Goal: Task Accomplishment & Management: Use online tool/utility

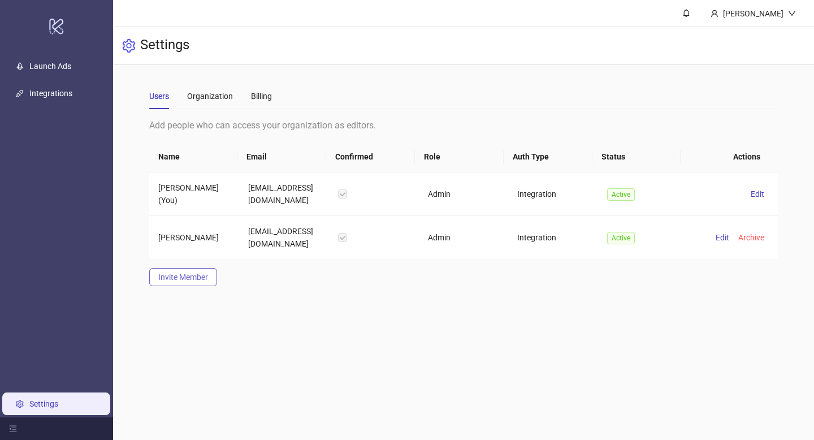
click at [158, 271] on button "Invite Member" at bounding box center [183, 277] width 68 height 18
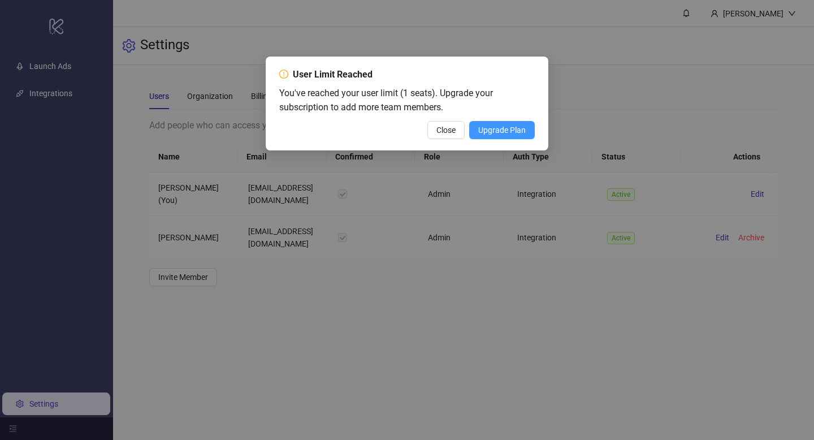
click at [499, 131] on span "Upgrade Plan" at bounding box center [501, 129] width 47 height 9
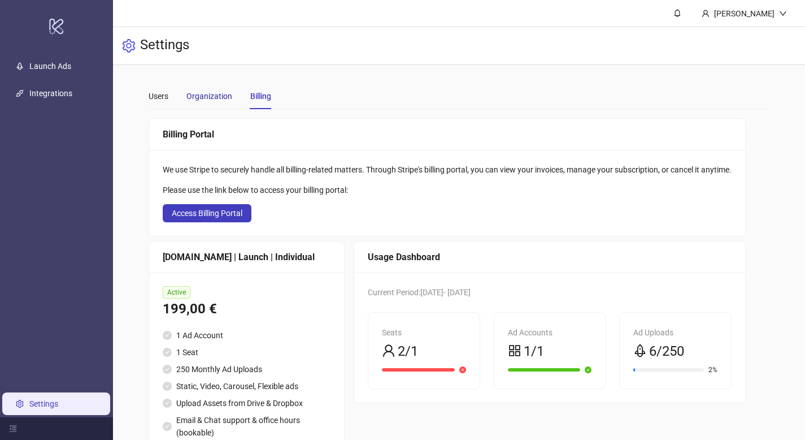
click at [209, 95] on div "Organization" at bounding box center [210, 96] width 46 height 12
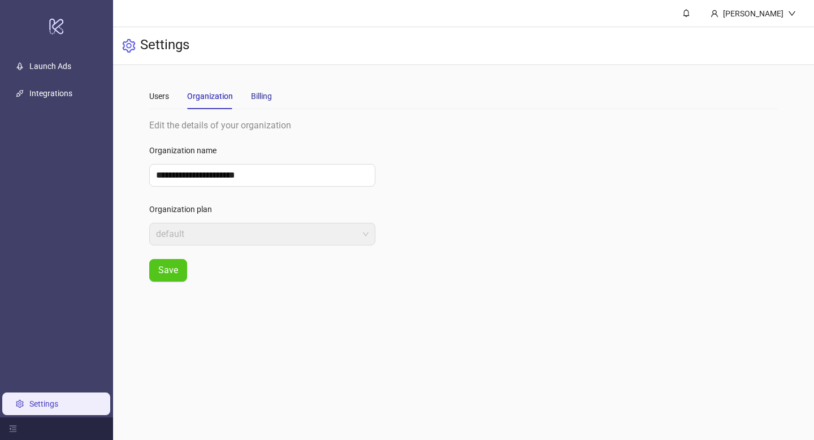
click at [259, 96] on div "Billing" at bounding box center [261, 96] width 21 height 12
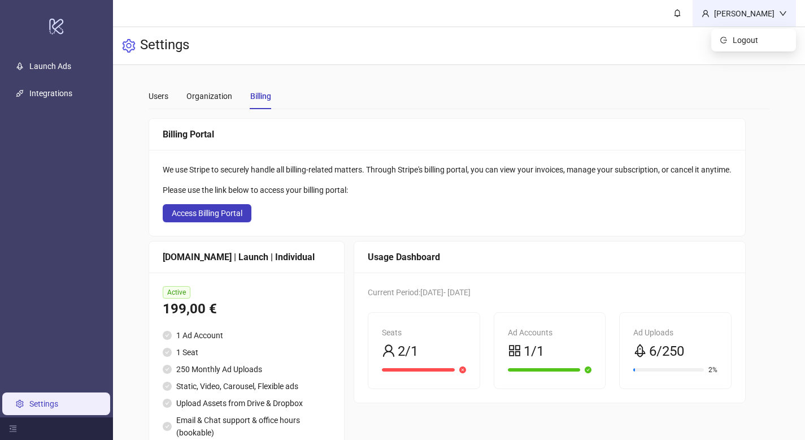
click at [777, 16] on div "[PERSON_NAME]" at bounding box center [745, 13] width 70 height 12
click at [329, 151] on div "We use Stripe to securely handle all billing-related matters. Through Stripe's …" at bounding box center [447, 193] width 596 height 86
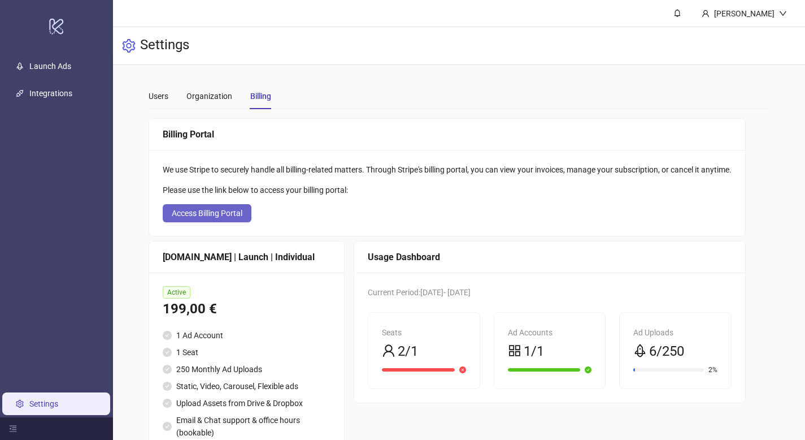
click at [211, 220] on button "Access Billing Portal" at bounding box center [207, 213] width 89 height 18
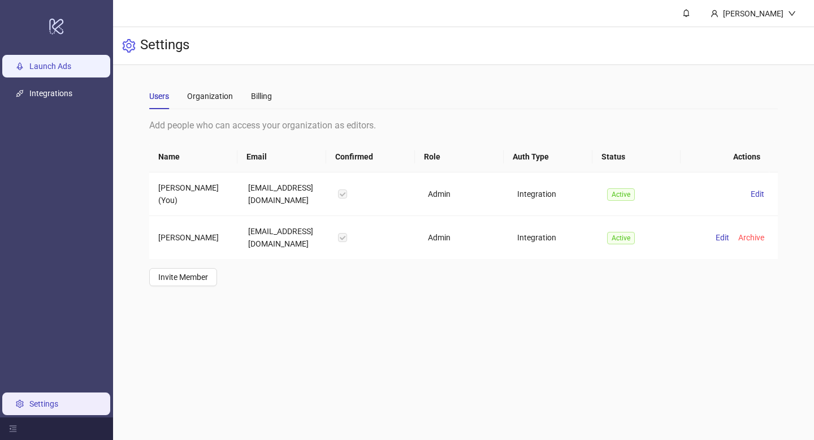
click at [60, 64] on link "Launch Ads" at bounding box center [50, 66] width 42 height 9
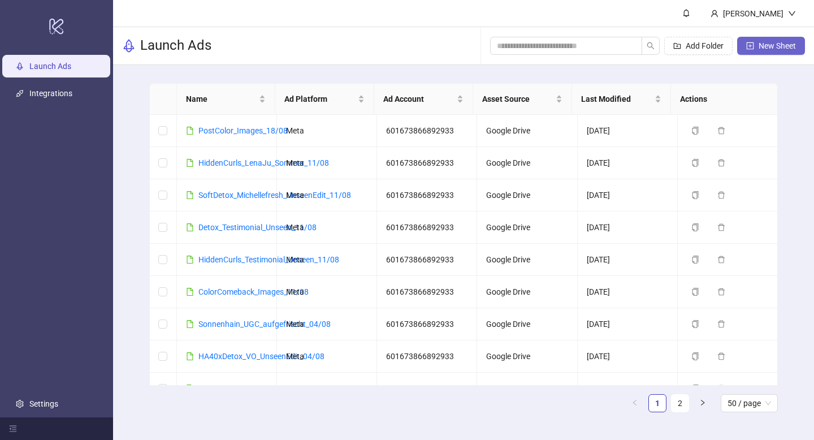
click at [766, 49] on span "New Sheet" at bounding box center [777, 45] width 37 height 9
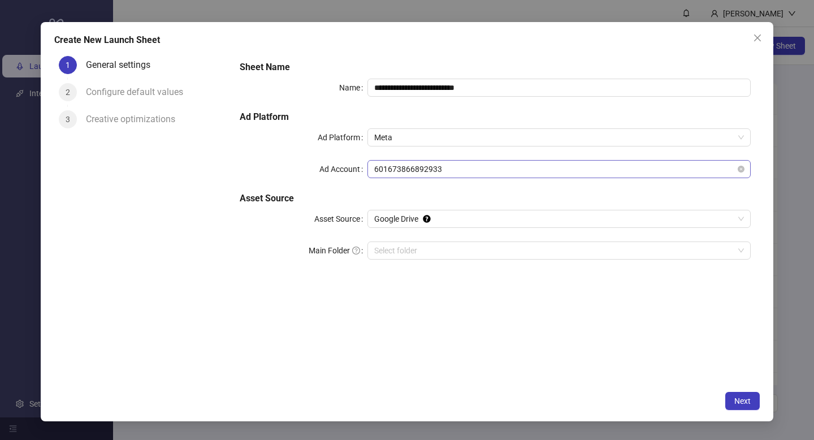
click at [422, 170] on span "601673866892933" at bounding box center [559, 169] width 370 height 17
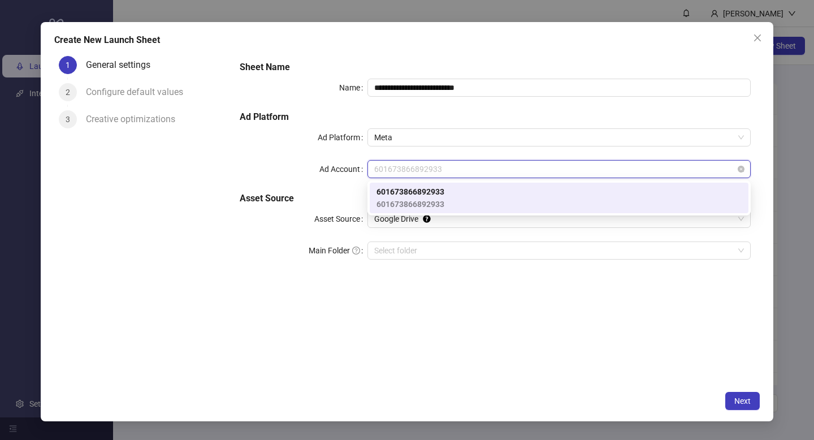
click at [422, 170] on span "601673866892933" at bounding box center [559, 169] width 370 height 17
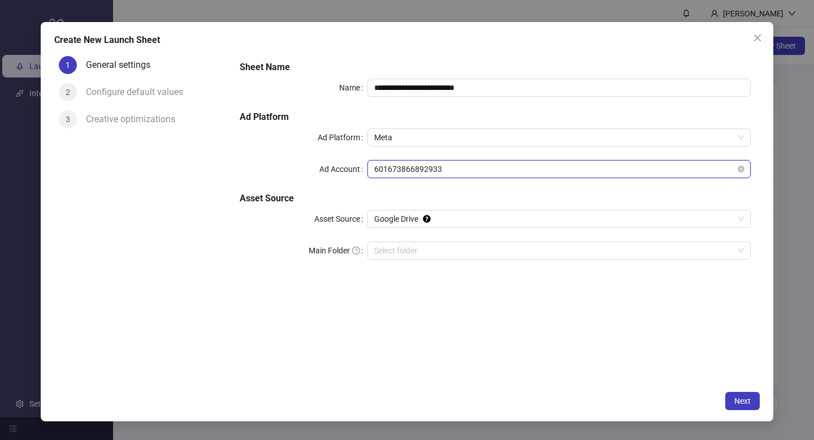
click at [422, 170] on span "601673866892933" at bounding box center [559, 169] width 370 height 17
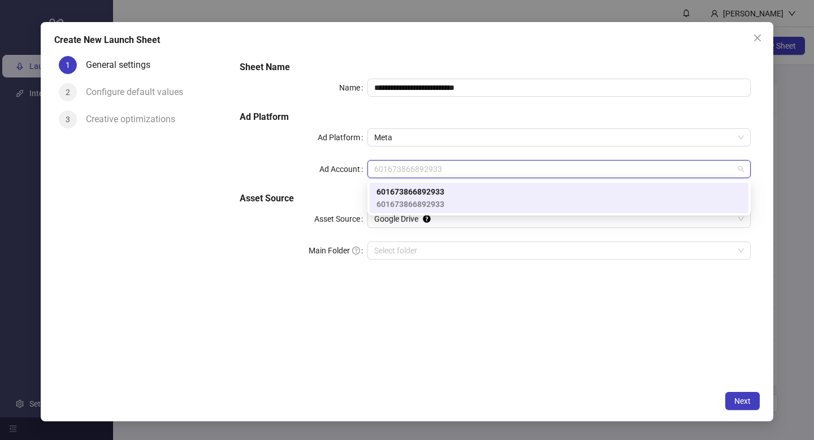
click at [443, 275] on div "**********" at bounding box center [495, 167] width 520 height 222
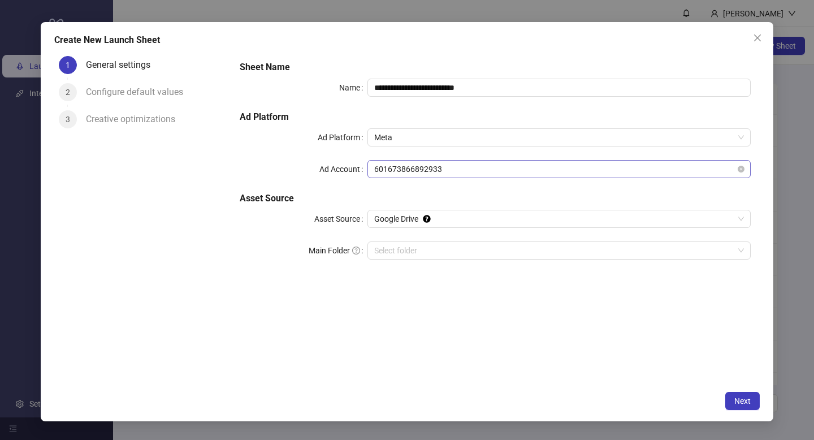
click at [424, 169] on span "601673866892933" at bounding box center [559, 169] width 370 height 17
click at [401, 249] on input "Main Folder" at bounding box center [554, 250] width 360 height 17
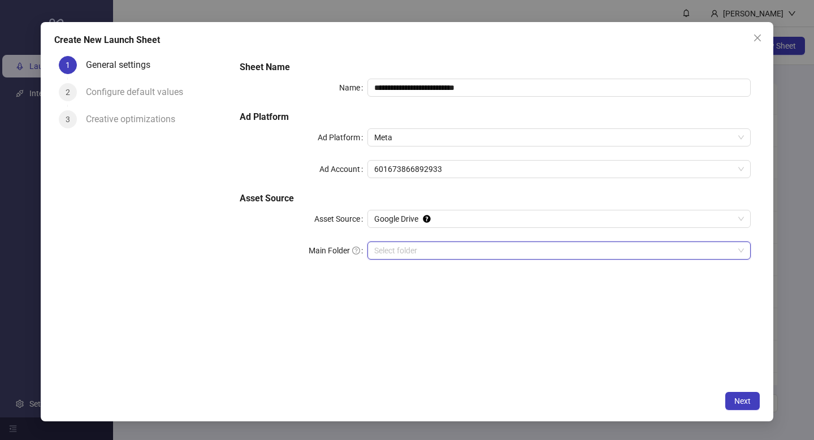
click at [384, 251] on input "Main Folder" at bounding box center [554, 250] width 360 height 17
click at [449, 252] on input "Main Folder" at bounding box center [554, 250] width 360 height 17
click at [565, 253] on span "UGC Roh Alt" at bounding box center [559, 250] width 370 height 17
click at [741, 404] on span "Next" at bounding box center [742, 400] width 16 height 9
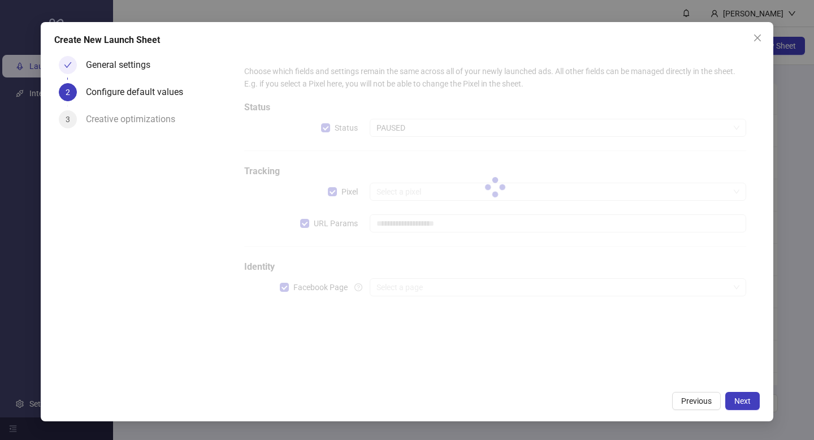
type input "**********"
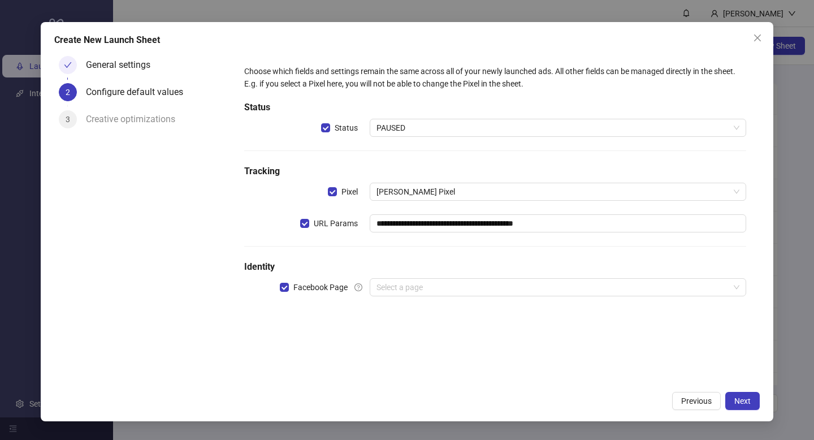
click at [403, 118] on div "**********" at bounding box center [495, 187] width 511 height 254
click at [399, 123] on span "PAUSED" at bounding box center [557, 127] width 363 height 17
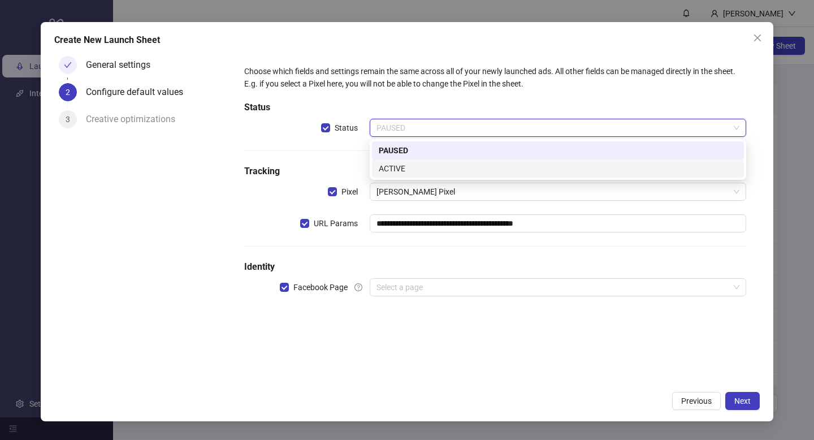
click at [397, 175] on div "ACTIVE" at bounding box center [558, 168] width 372 height 18
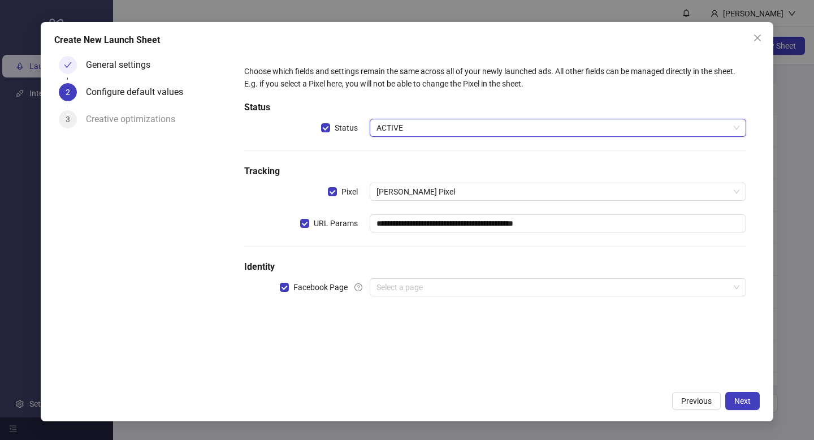
click at [406, 244] on div "**********" at bounding box center [495, 187] width 511 height 254
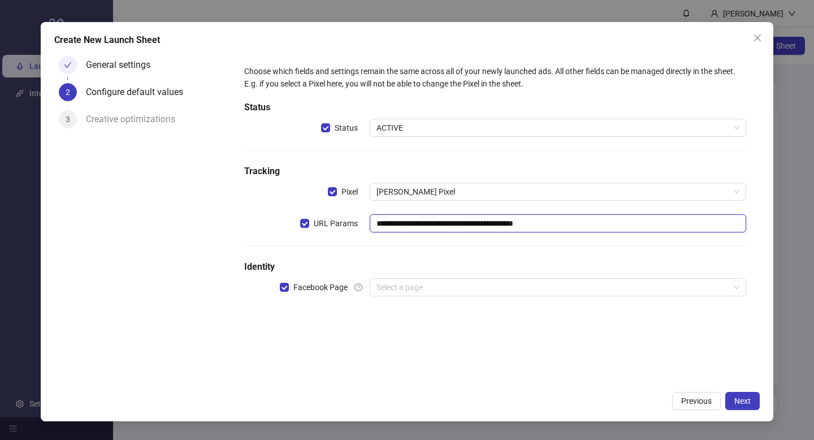
click at [474, 228] on input "**********" at bounding box center [558, 223] width 376 height 18
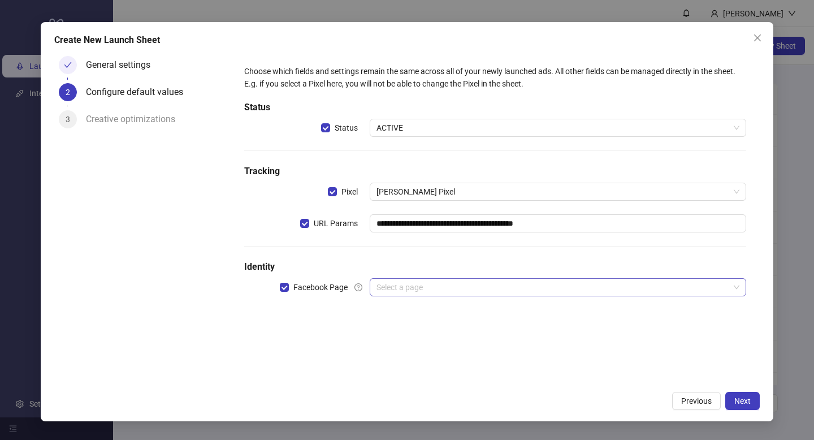
click at [391, 291] on input "search" at bounding box center [552, 287] width 353 height 17
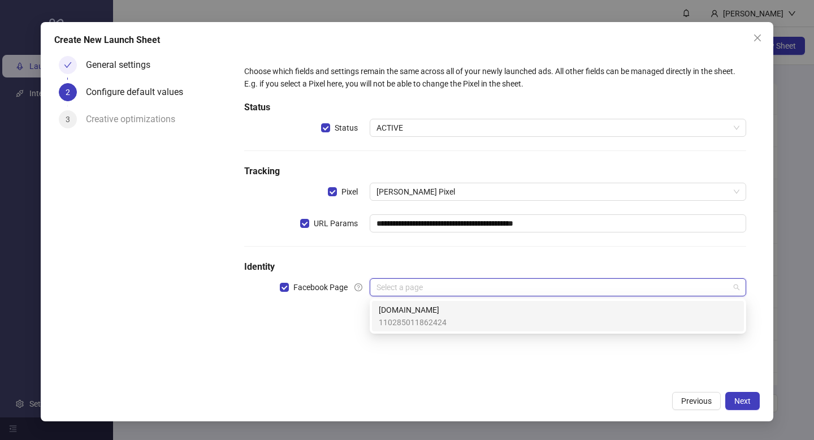
click at [399, 306] on span "Loonas.de" at bounding box center [413, 310] width 68 height 12
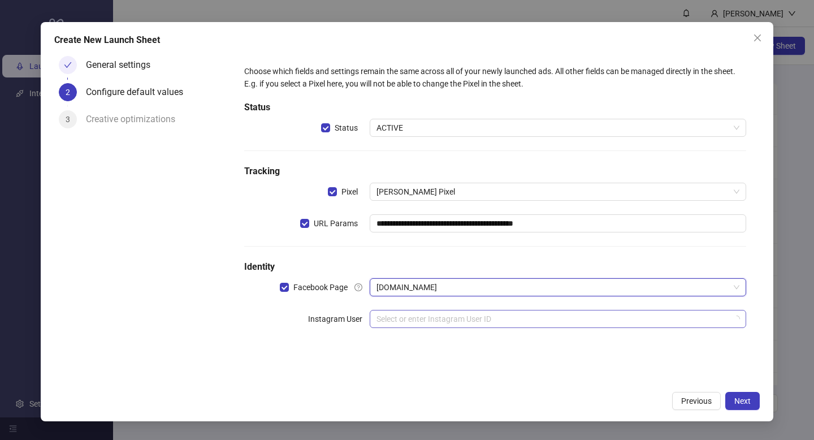
click at [392, 315] on input "search" at bounding box center [552, 318] width 353 height 17
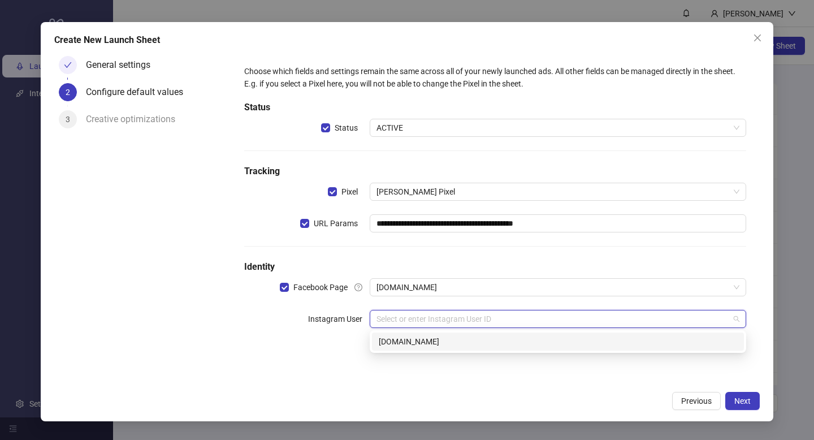
click at [391, 341] on div "loonas.de" at bounding box center [558, 341] width 358 height 12
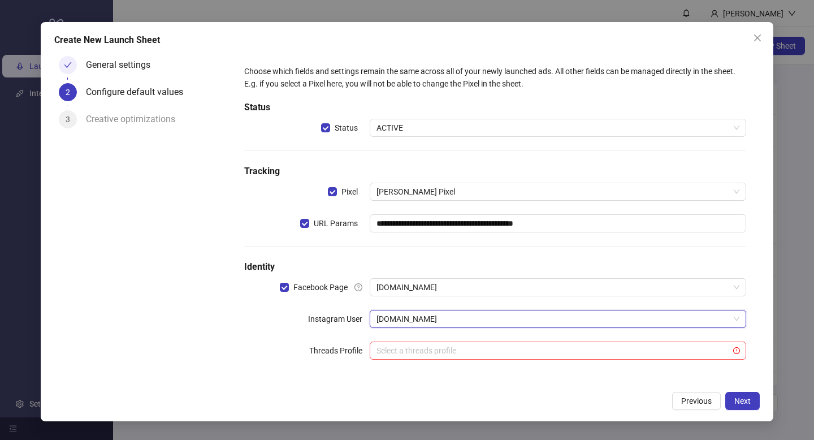
click at [390, 383] on form "**********" at bounding box center [495, 218] width 529 height 335
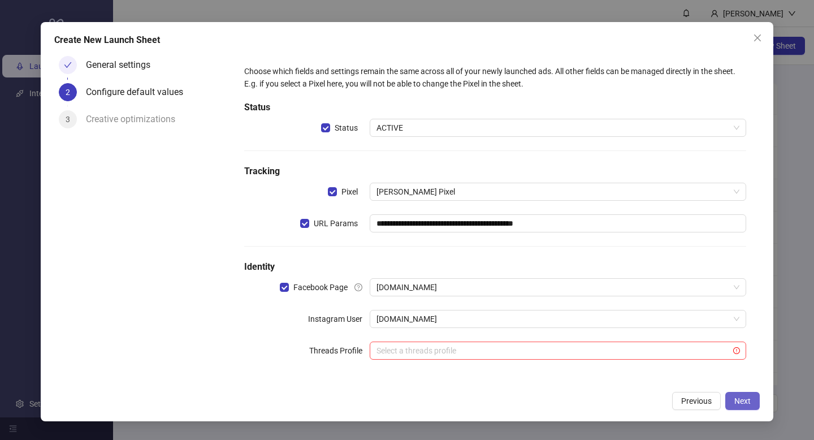
click at [749, 405] on span "Next" at bounding box center [742, 400] width 16 height 9
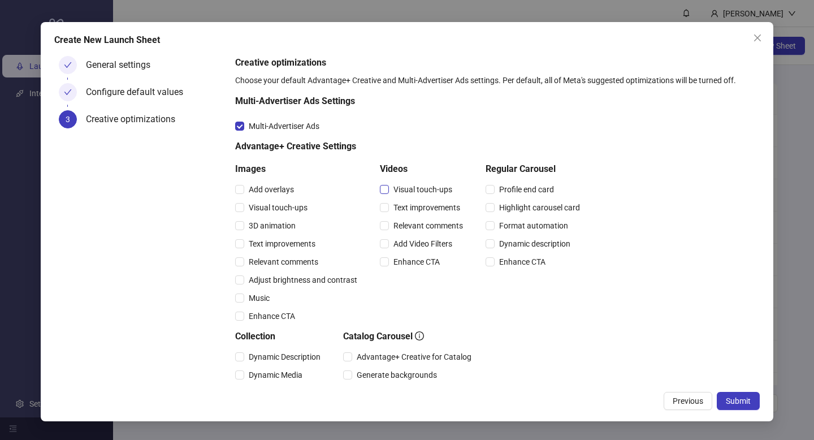
click at [393, 189] on span "Visual touch-ups" at bounding box center [423, 189] width 68 height 12
click at [392, 214] on div "Text improvements" at bounding box center [424, 207] width 88 height 18
click at [386, 249] on label "Add Video Filters" at bounding box center [418, 243] width 77 height 12
click at [386, 272] on div "Videos Visual touch-ups Text improvements Relevant comments Add Video Filters E…" at bounding box center [424, 243] width 88 height 163
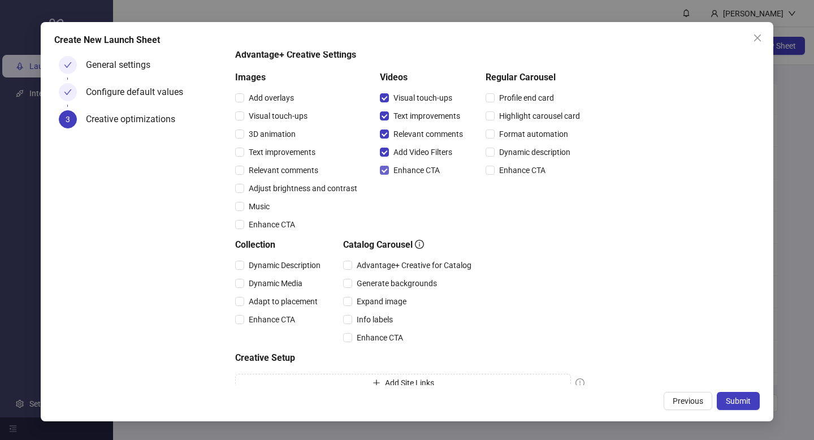
scroll to position [92, 0]
click at [369, 263] on span "Advantage+ Creative for Catalog" at bounding box center [414, 264] width 124 height 12
click at [360, 297] on span "Expand image" at bounding box center [381, 300] width 59 height 12
click at [488, 321] on div "Collection Dynamic Description Dynamic Media Adapt to placement Enhance CTA Cat…" at bounding box center [409, 291] width 349 height 109
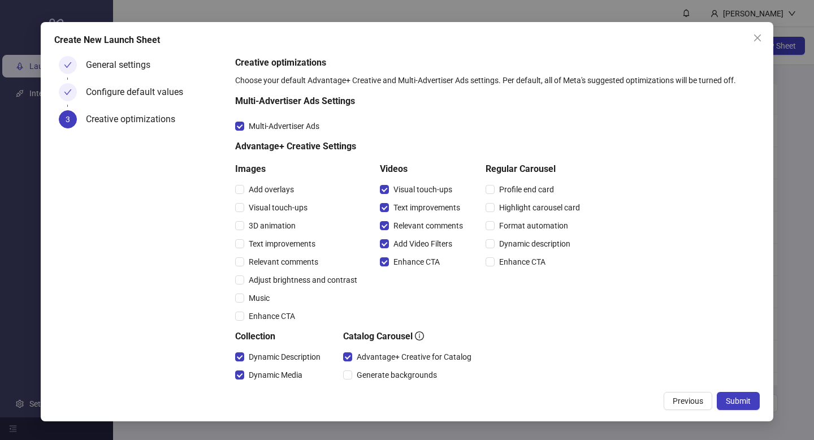
scroll to position [135, 0]
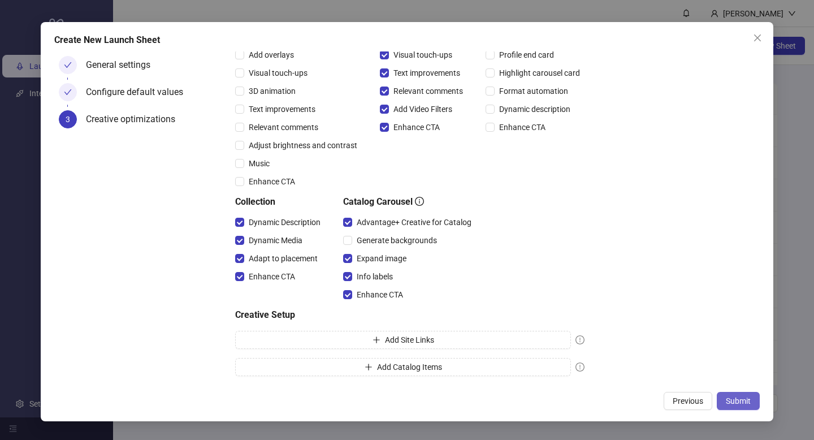
click at [737, 402] on span "Submit" at bounding box center [738, 400] width 25 height 9
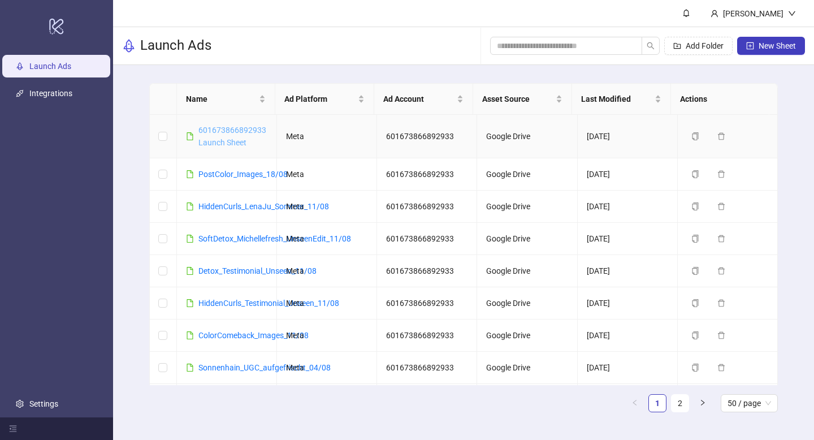
click at [231, 129] on link "601673866892933 Launch Sheet" at bounding box center [232, 135] width 68 height 21
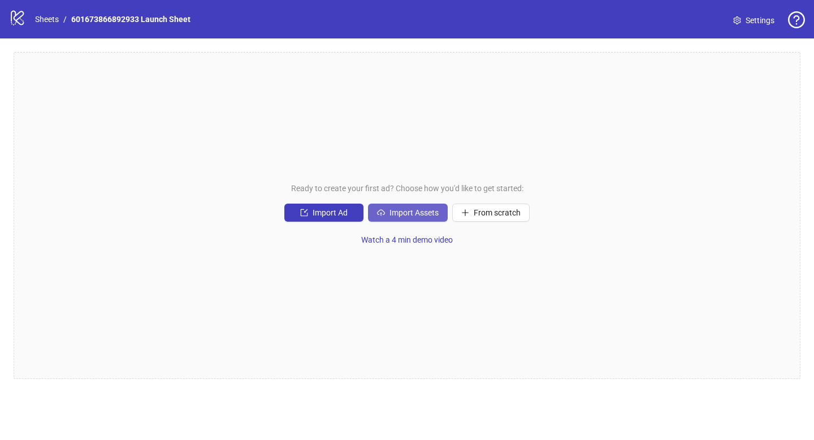
click at [397, 214] on span "Import Assets" at bounding box center [413, 212] width 49 height 9
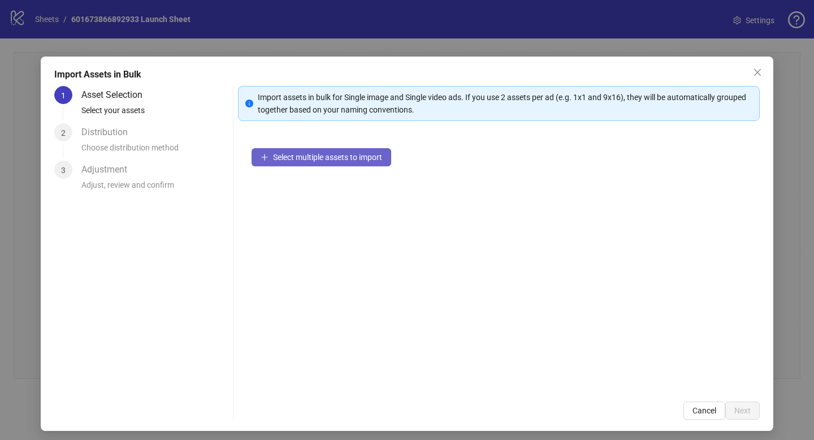
click at [335, 162] on button "Select multiple assets to import" at bounding box center [322, 157] width 140 height 18
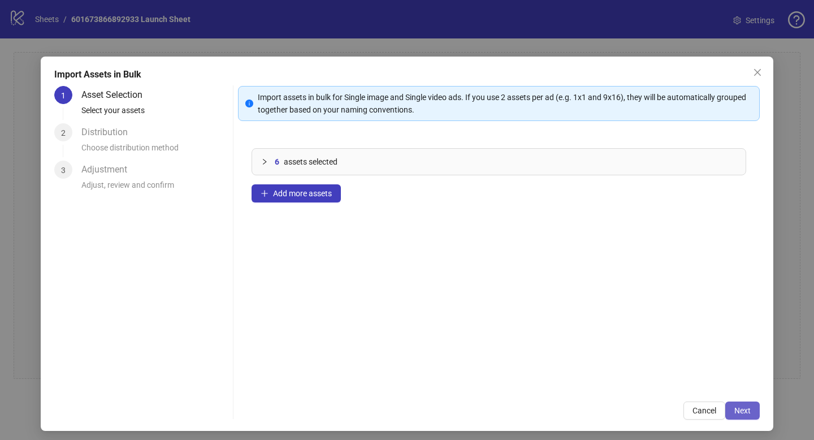
click at [735, 413] on span "Next" at bounding box center [742, 410] width 16 height 9
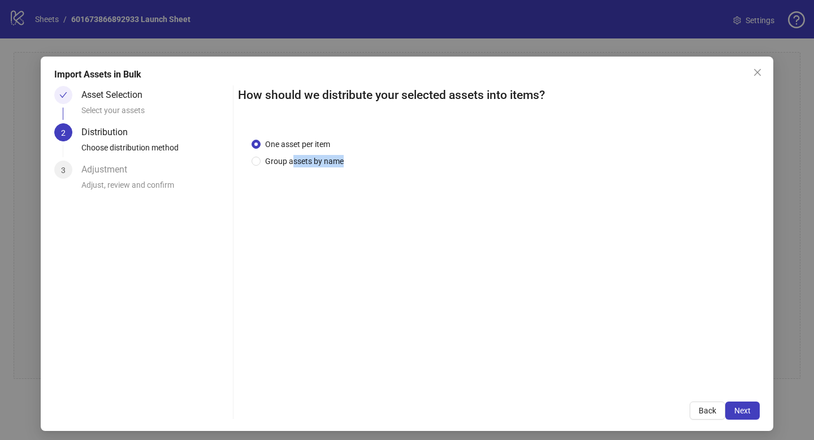
drag, startPoint x: 349, startPoint y: 140, endPoint x: 309, endPoint y: 201, distance: 73.1
click at [309, 200] on div "One asset per item Group assets by name" at bounding box center [499, 256] width 522 height 264
click at [309, 201] on div "One asset per item Group assets by name" at bounding box center [499, 256] width 522 height 264
click at [735, 415] on button "Next" at bounding box center [742, 410] width 34 height 18
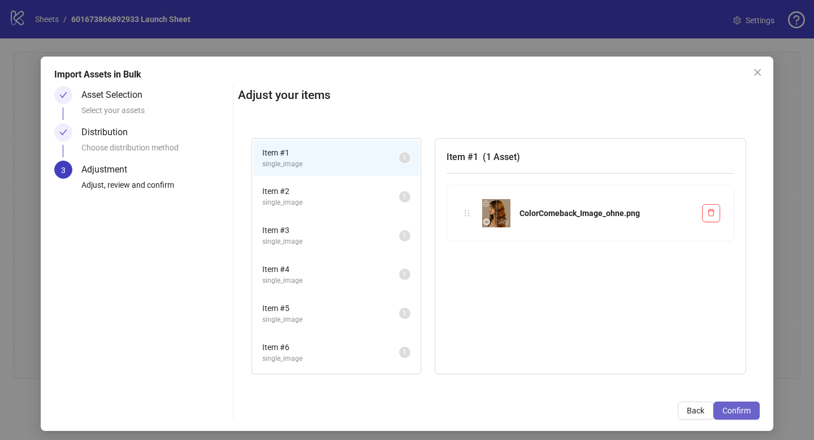
click at [729, 416] on button "Confirm" at bounding box center [736, 410] width 46 height 18
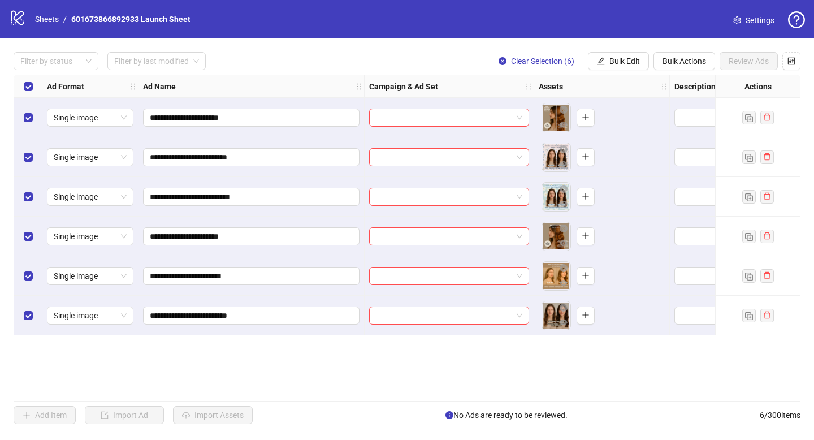
click at [605, 70] on div "**********" at bounding box center [407, 237] width 814 height 399
click at [614, 57] on span "Bulk Edit" at bounding box center [624, 61] width 31 height 9
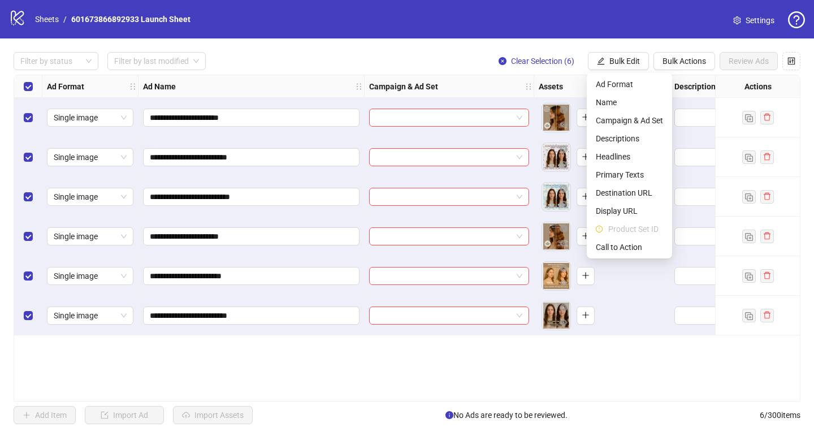
click at [381, 86] on strong "Campaign & Ad Set" at bounding box center [403, 86] width 69 height 12
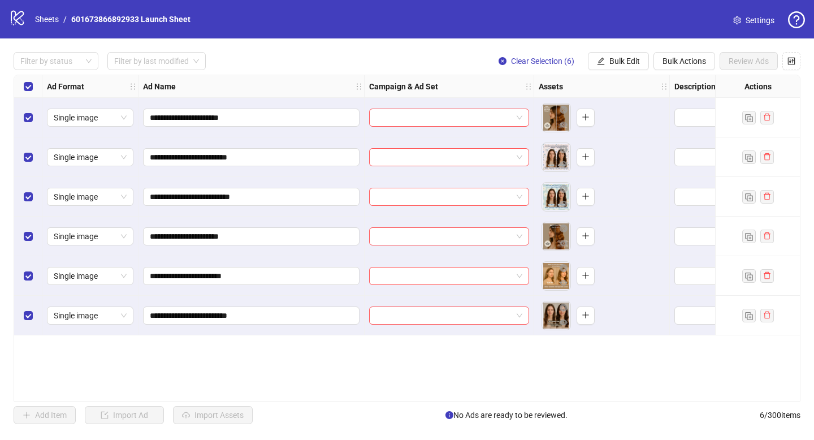
click at [381, 86] on strong "Campaign & Ad Set" at bounding box center [403, 86] width 69 height 12
click at [406, 86] on strong "Campaign & Ad Set" at bounding box center [403, 86] width 69 height 12
drag, startPoint x: 441, startPoint y: 86, endPoint x: 383, endPoint y: 85, distance: 58.8
click at [383, 85] on div "Campaign & Ad Set" at bounding box center [450, 86] width 170 height 23
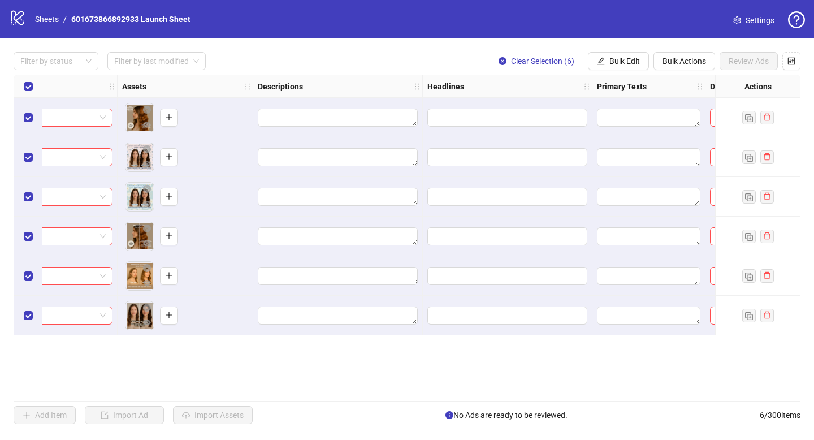
scroll to position [0, 839]
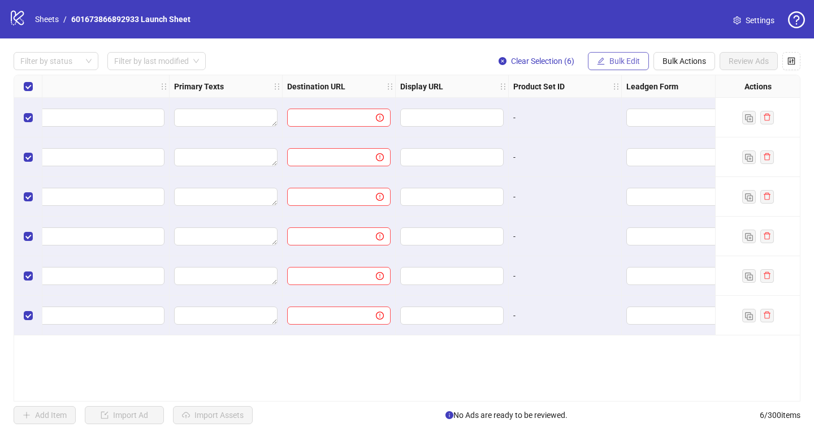
click at [613, 66] on span "Bulk Edit" at bounding box center [624, 61] width 31 height 9
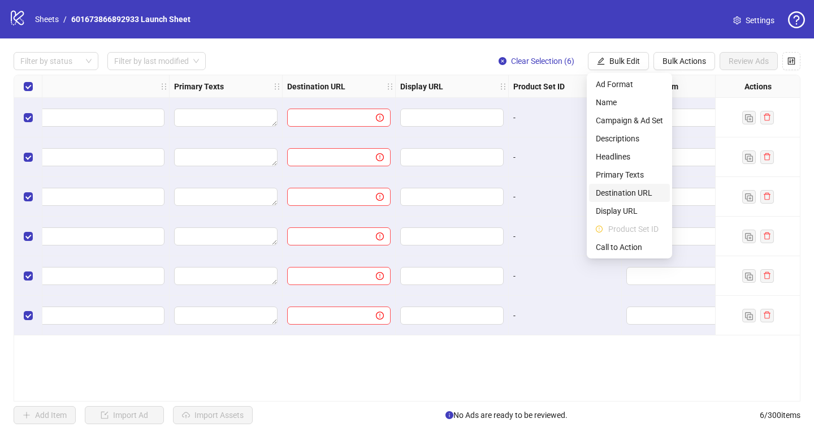
click at [609, 193] on span "Destination URL" at bounding box center [629, 193] width 67 height 12
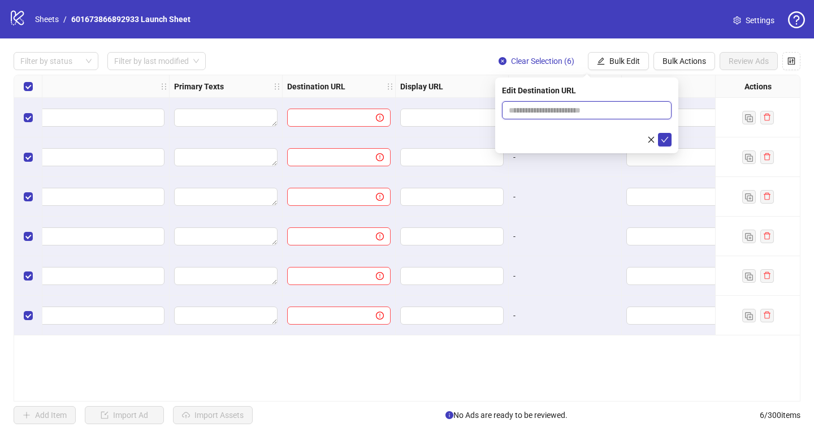
click at [556, 112] on input "text" at bounding box center [582, 110] width 147 height 12
type input "**********"
click at [552, 116] on span "**********" at bounding box center [587, 110] width 170 height 18
click at [538, 106] on input "**********" at bounding box center [582, 110] width 147 height 12
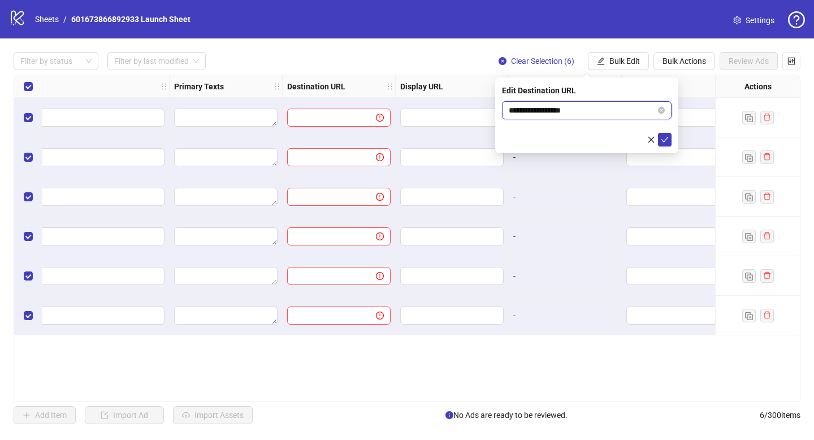
click at [538, 106] on input "**********" at bounding box center [582, 110] width 147 height 12
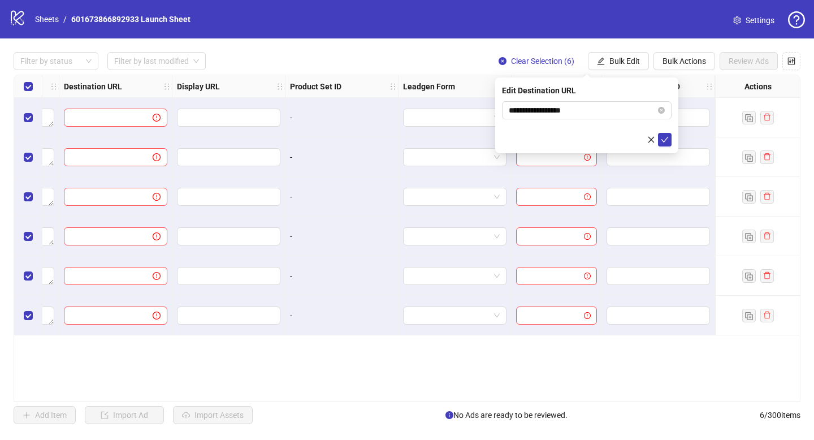
click at [453, 55] on div "Filter by status Filter by last modified Clear Selection (6) Bulk Edit Bulk Act…" at bounding box center [407, 61] width 787 height 18
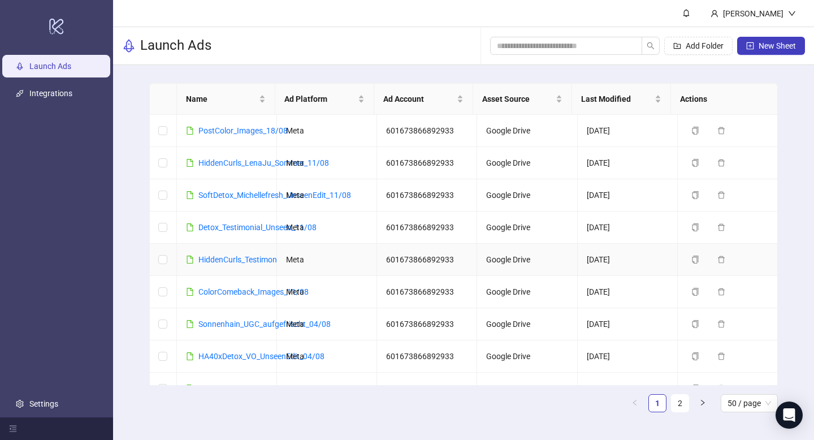
scroll to position [4, 0]
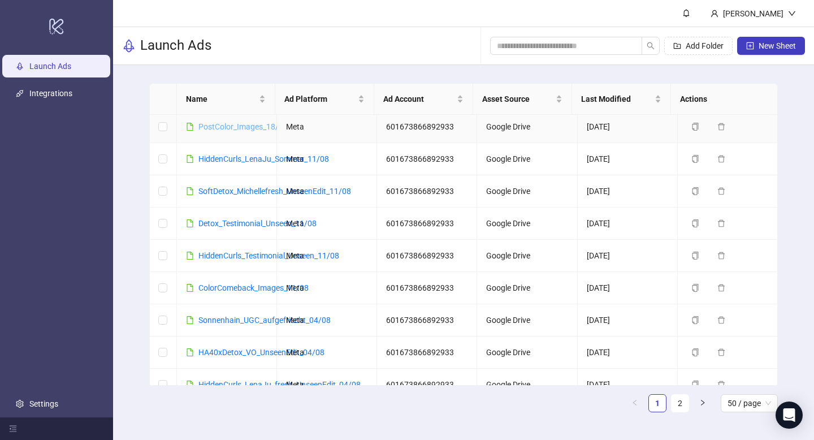
click at [258, 122] on link "PostColor_Images_18/08" at bounding box center [242, 126] width 89 height 9
